Goal: Task Accomplishment & Management: Manage account settings

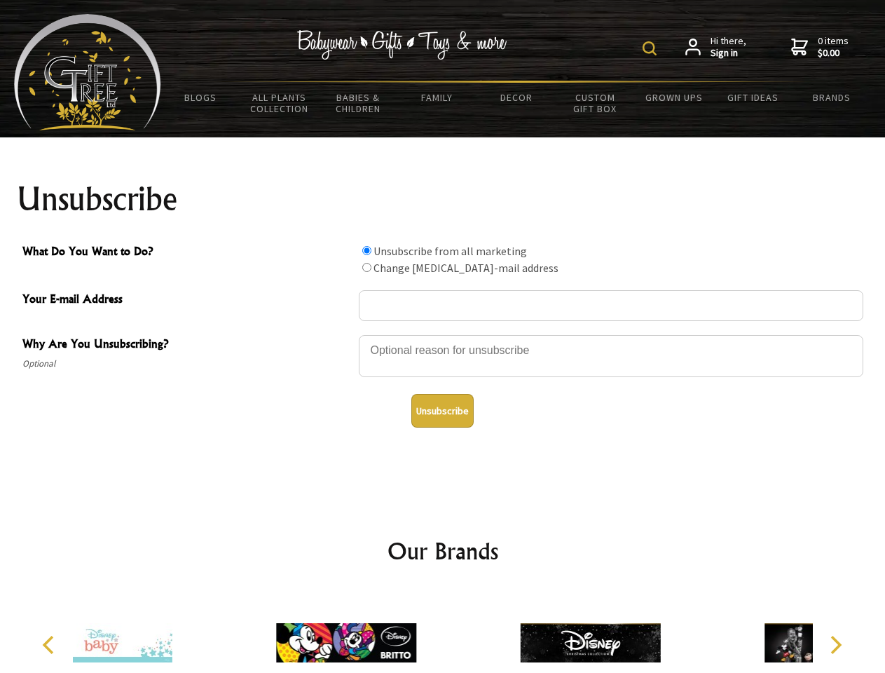
click at [652, 48] on img at bounding box center [649, 48] width 14 height 14
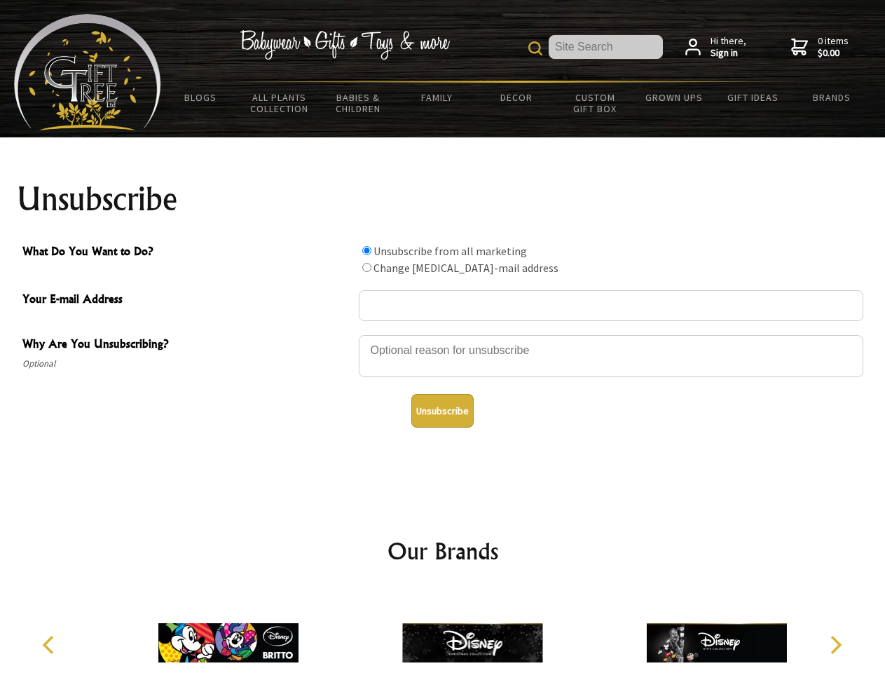
click at [443, 334] on div at bounding box center [611, 358] width 504 height 49
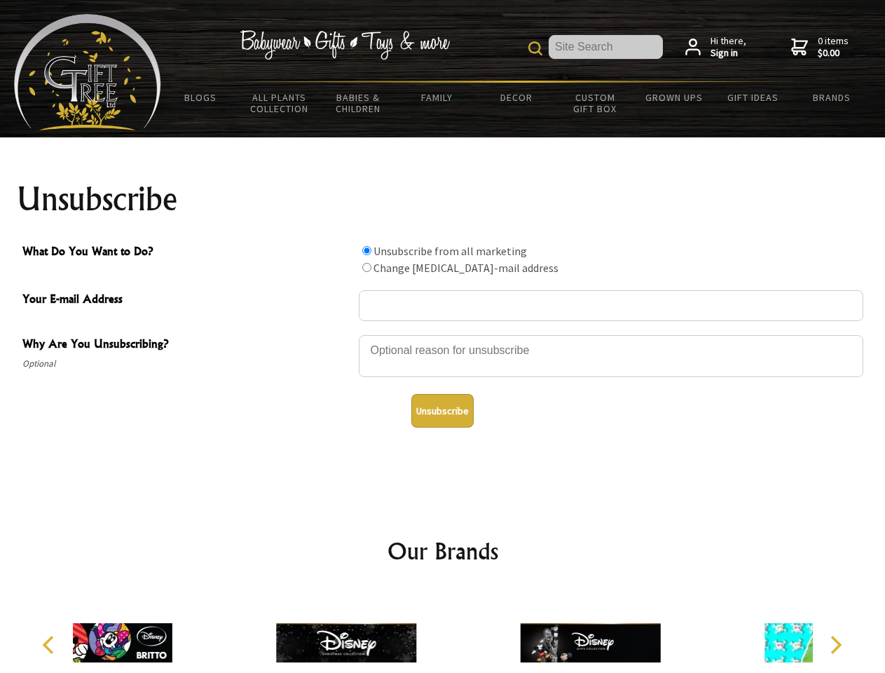
click at [366, 250] on input "What Do You Want to Do?" at bounding box center [366, 250] width 9 height 9
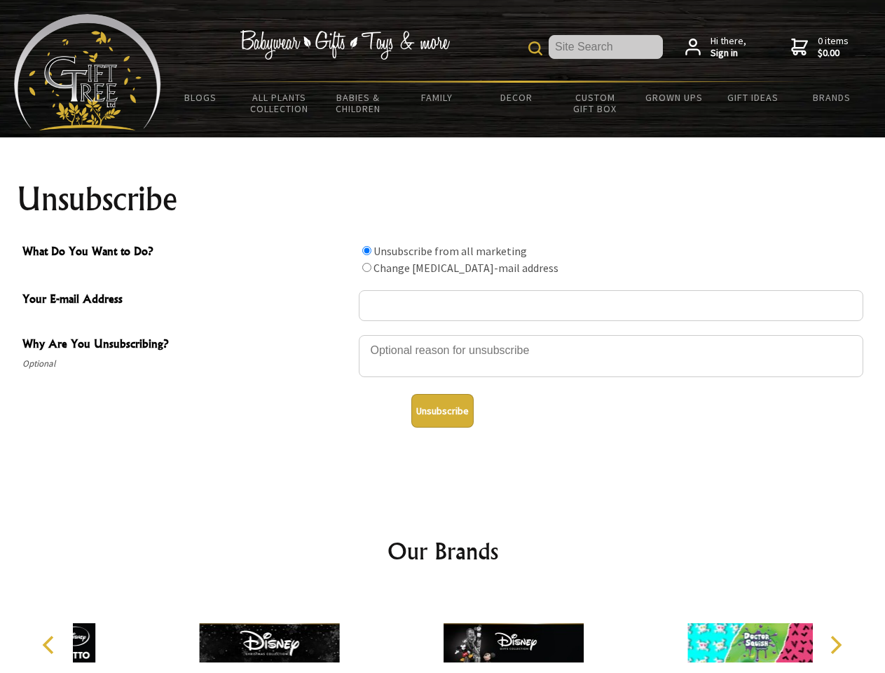
click at [366, 267] on input "What Do You Want to Do?" at bounding box center [366, 267] width 9 height 9
radio input "true"
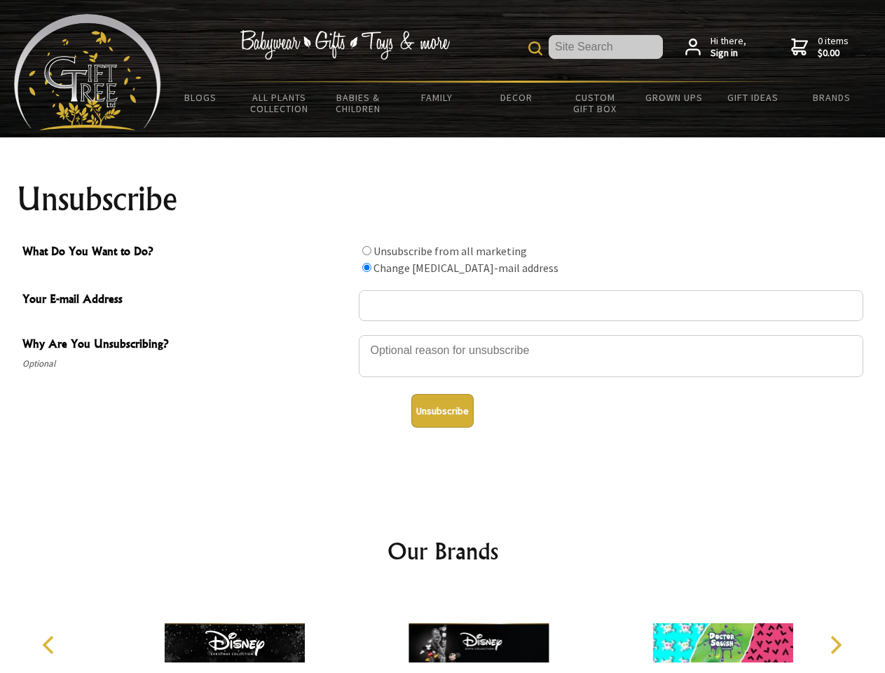
click at [442, 411] on button "Unsubscribe" at bounding box center [442, 411] width 62 height 34
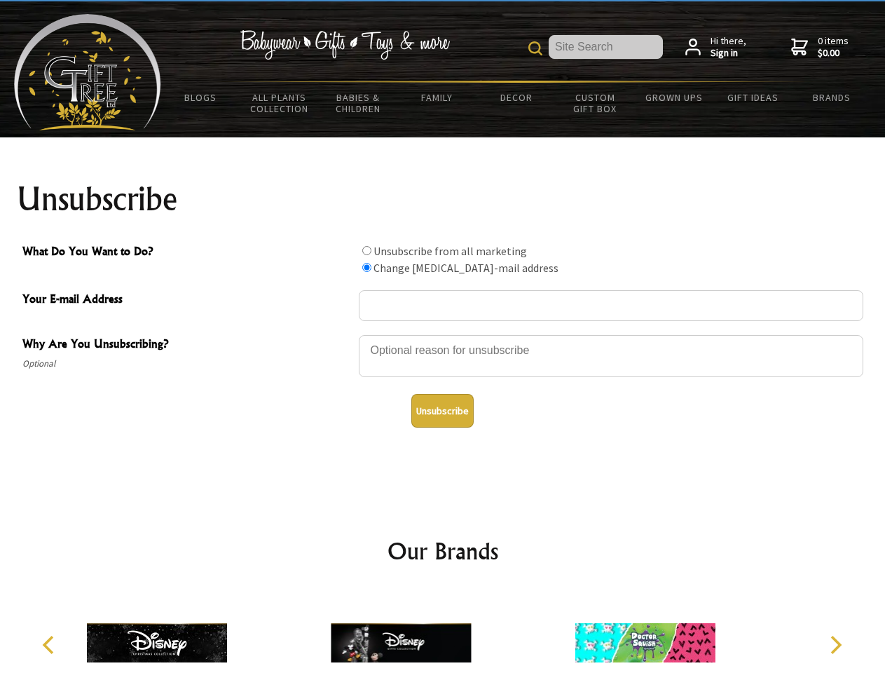
click at [443, 631] on img at bounding box center [401, 642] width 140 height 105
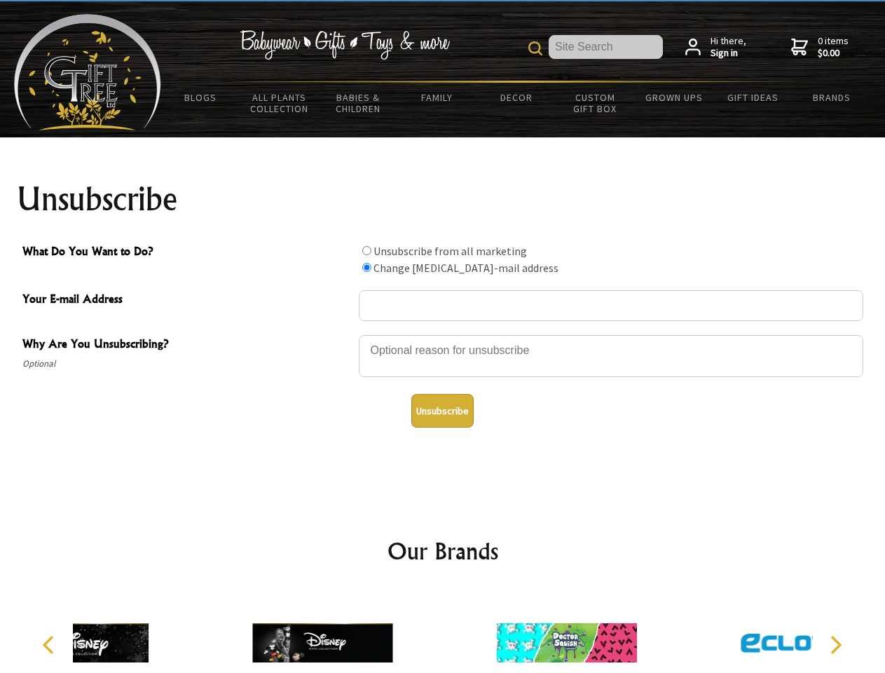
click at [50, 645] on icon "Previous" at bounding box center [50, 644] width 18 height 18
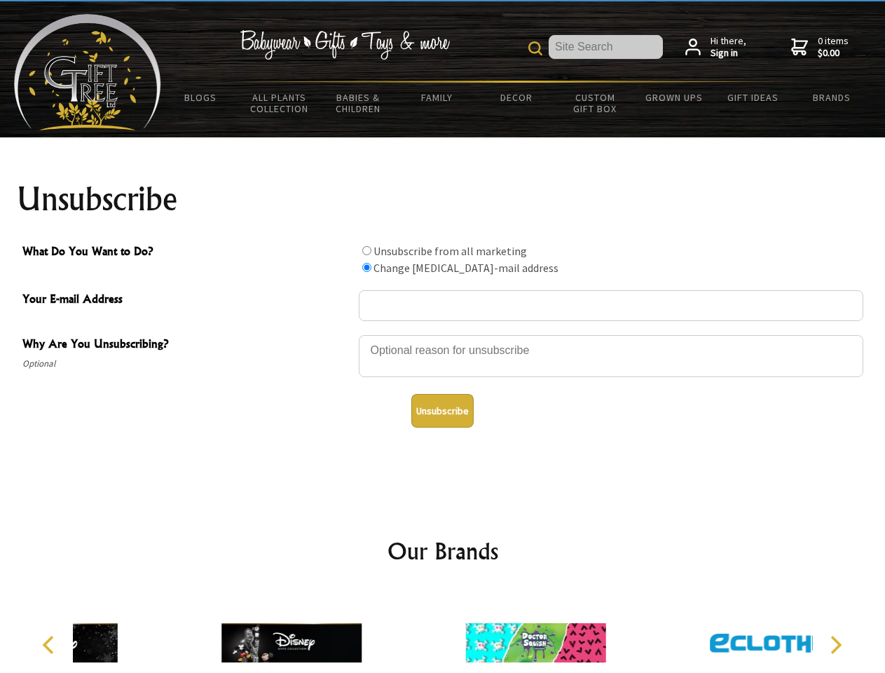
click at [835, 645] on icon "Next" at bounding box center [834, 644] width 18 height 18
